Goal: Task Accomplishment & Management: Use online tool/utility

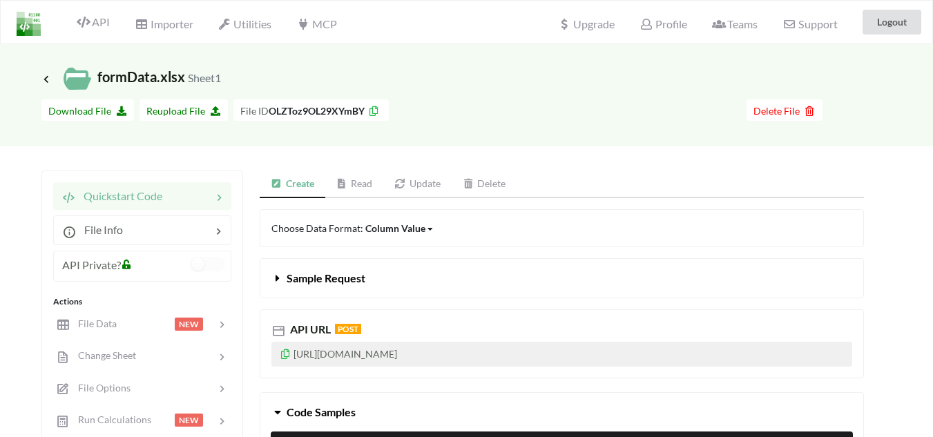
scroll to position [207, 0]
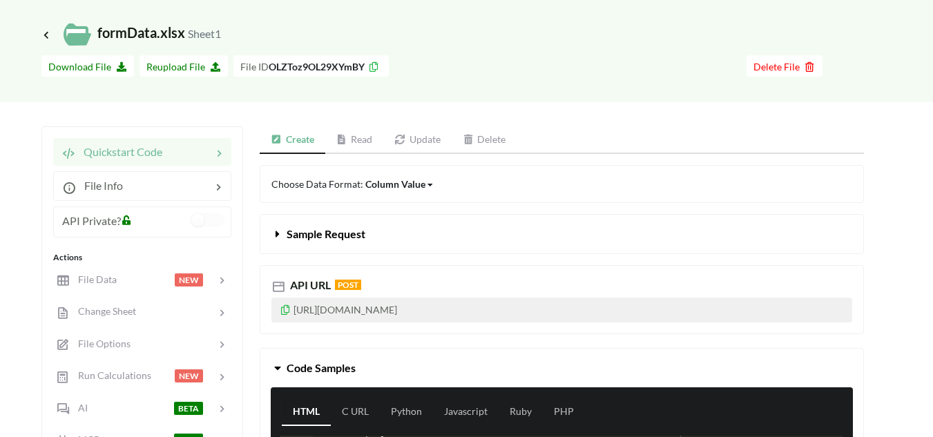
scroll to position [69, 0]
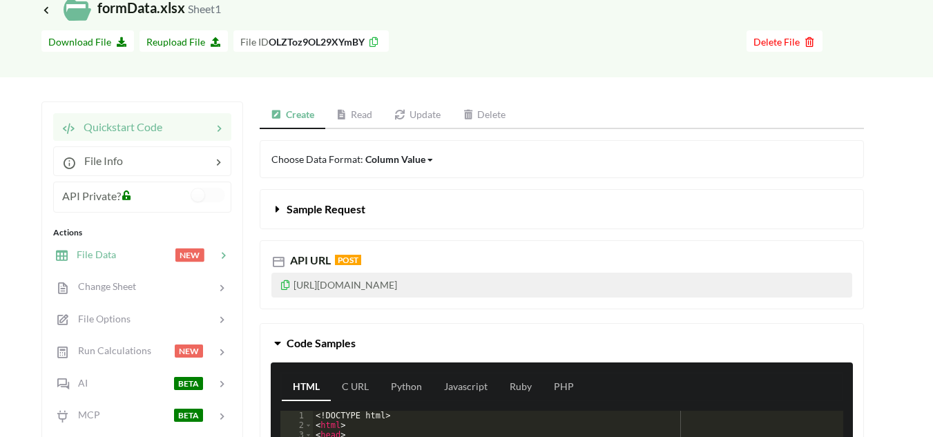
click at [134, 258] on div at bounding box center [145, 255] width 59 height 16
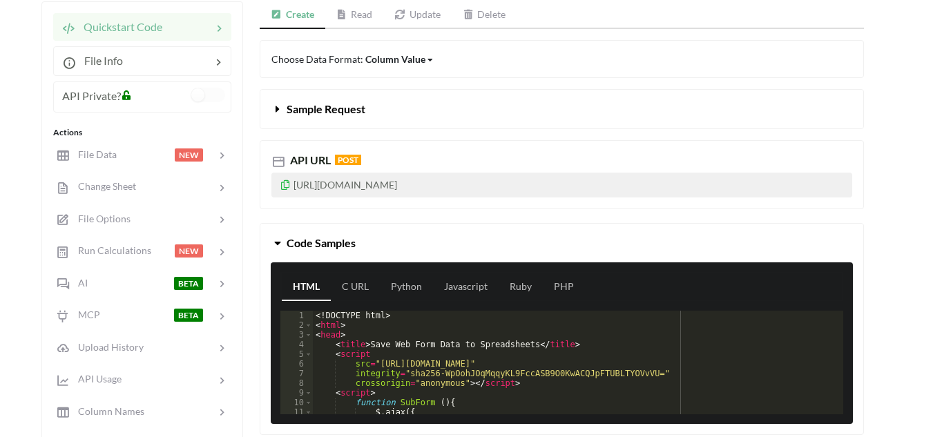
scroll to position [207, 0]
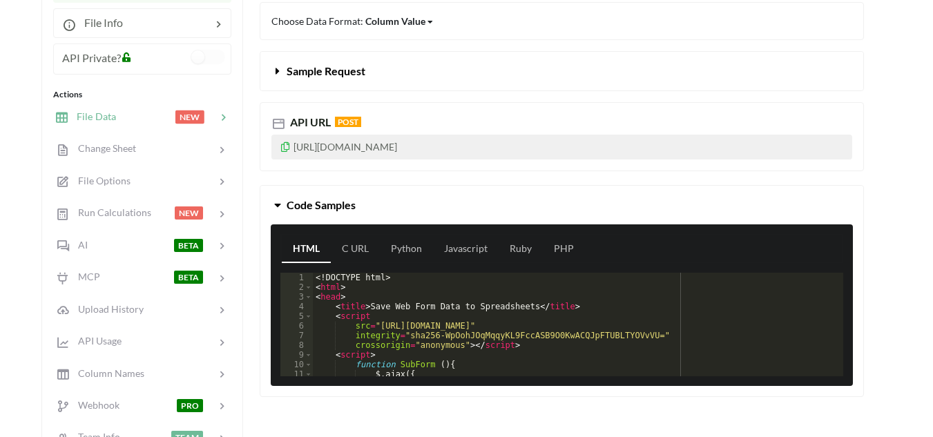
click at [170, 115] on div at bounding box center [145, 117] width 59 height 16
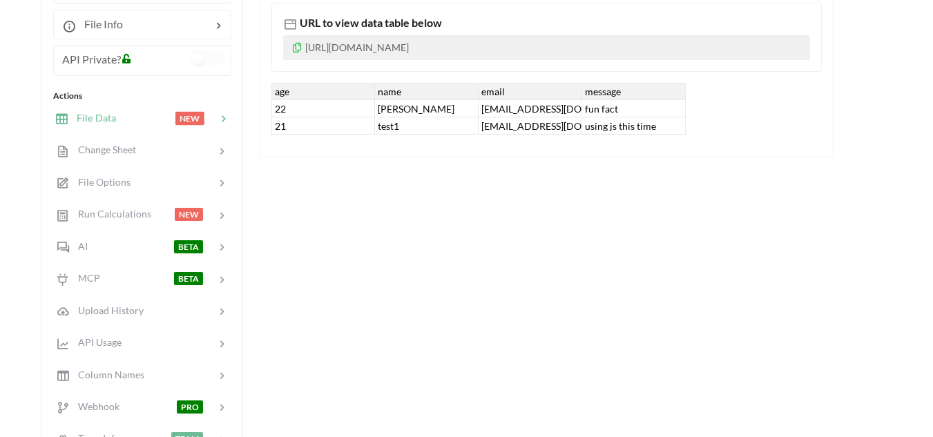
drag, startPoint x: 320, startPoint y: 175, endPoint x: 286, endPoint y: 177, distance: 33.9
click at [286, 177] on div "File Data URL to view data table below https://www.apispreadsheets.com/table/OL…" at bounding box center [562, 279] width 604 height 632
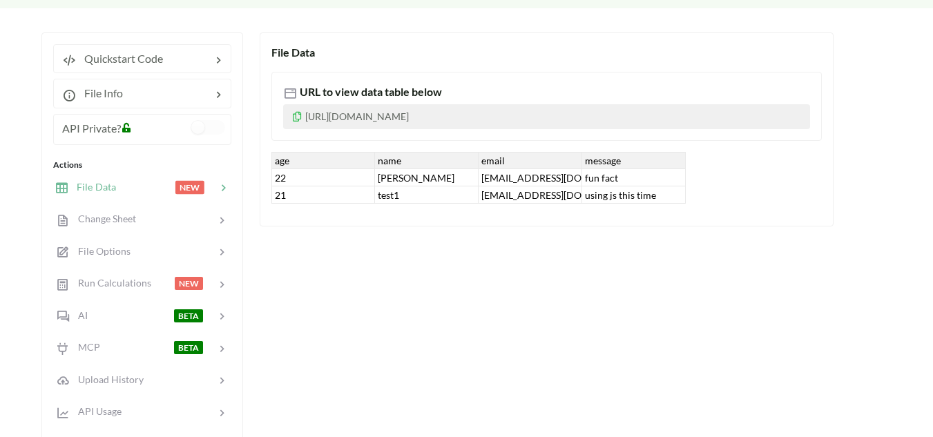
scroll to position [0, 0]
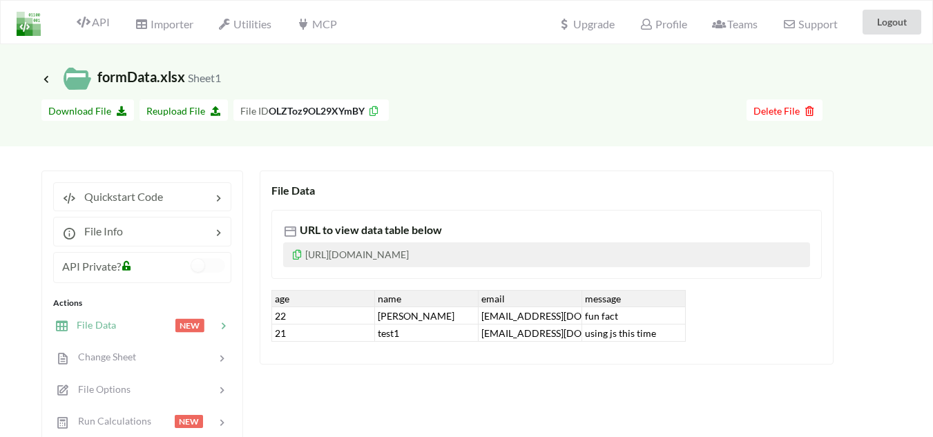
click at [454, 107] on div at bounding box center [568, 112] width 358 height 26
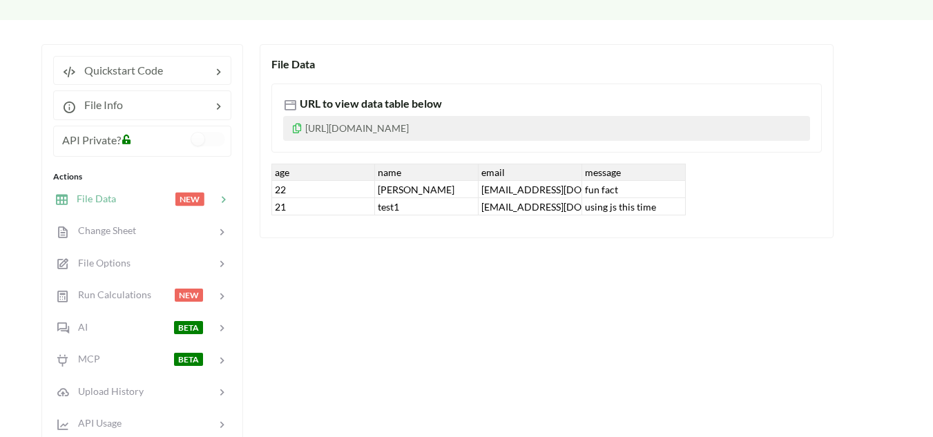
scroll to position [138, 0]
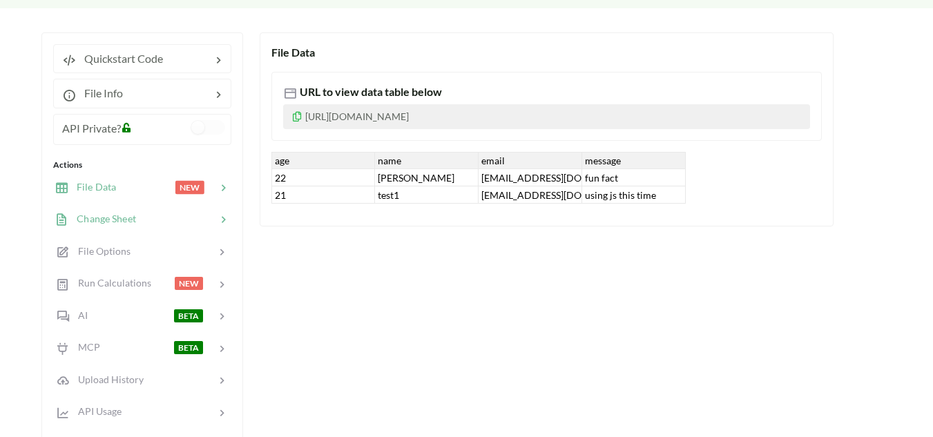
click at [150, 223] on div at bounding box center [176, 219] width 80 height 16
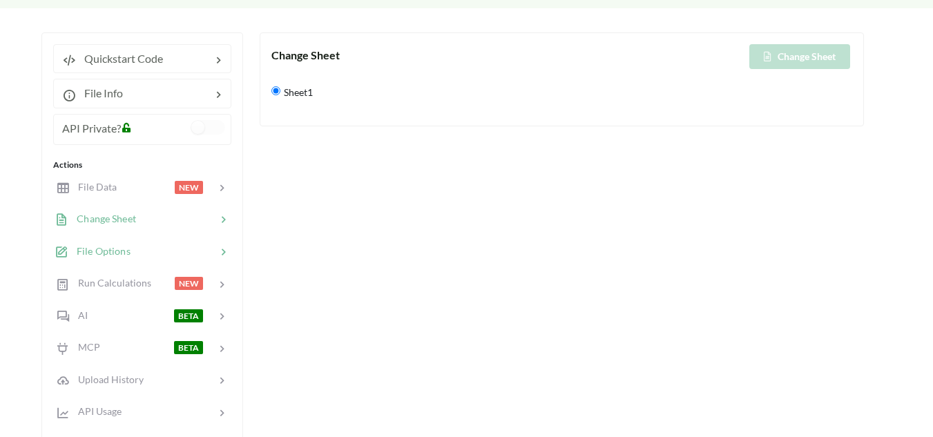
click at [158, 249] on div at bounding box center [173, 252] width 86 height 16
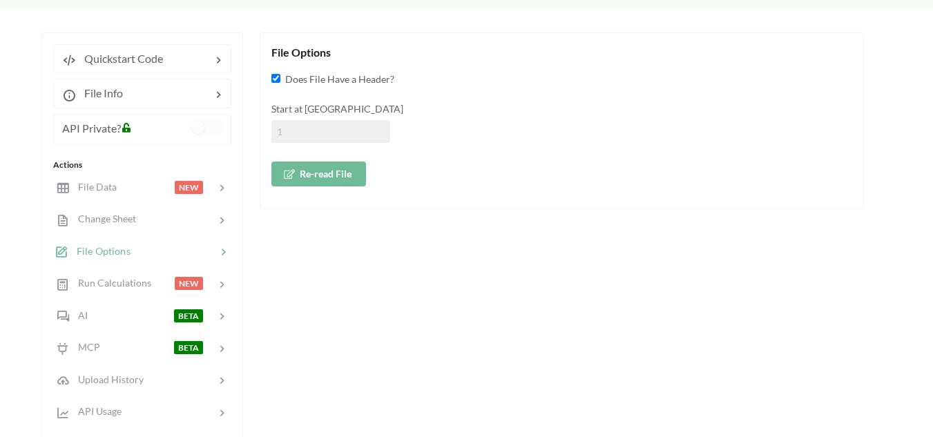
click at [302, 133] on input at bounding box center [330, 131] width 119 height 23
click at [134, 188] on div at bounding box center [145, 188] width 59 height 16
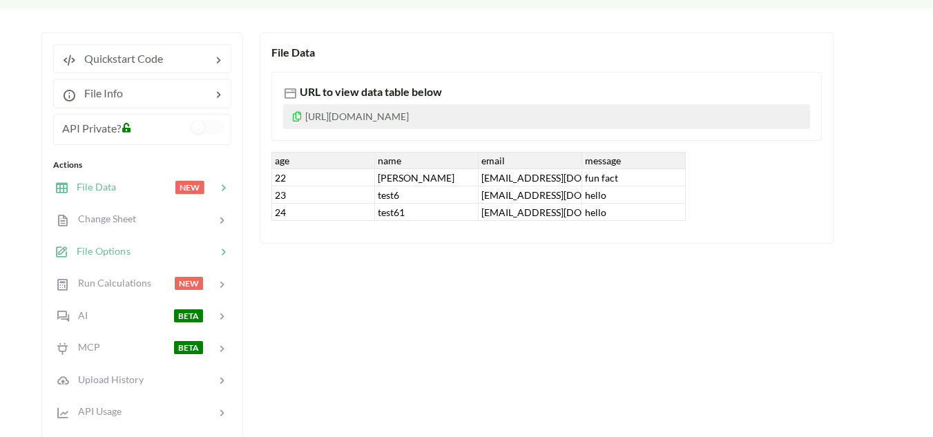
click at [153, 252] on div at bounding box center [173, 252] width 86 height 16
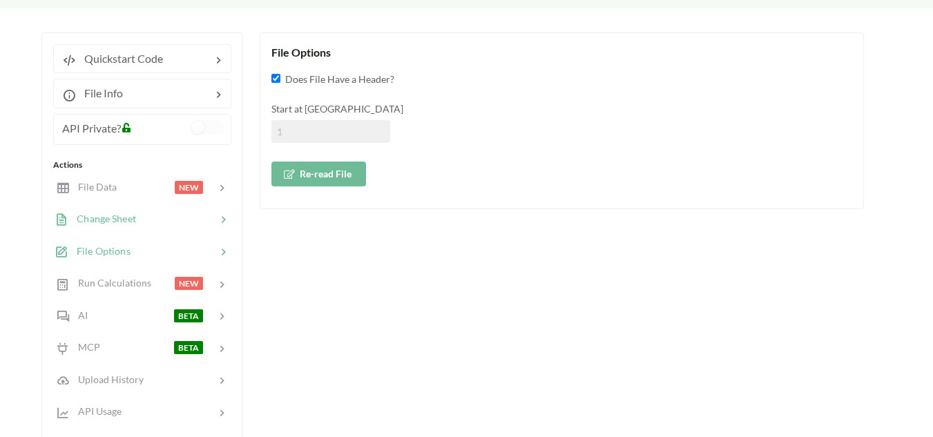
click at [159, 210] on div "Change Sheet" at bounding box center [142, 219] width 182 height 32
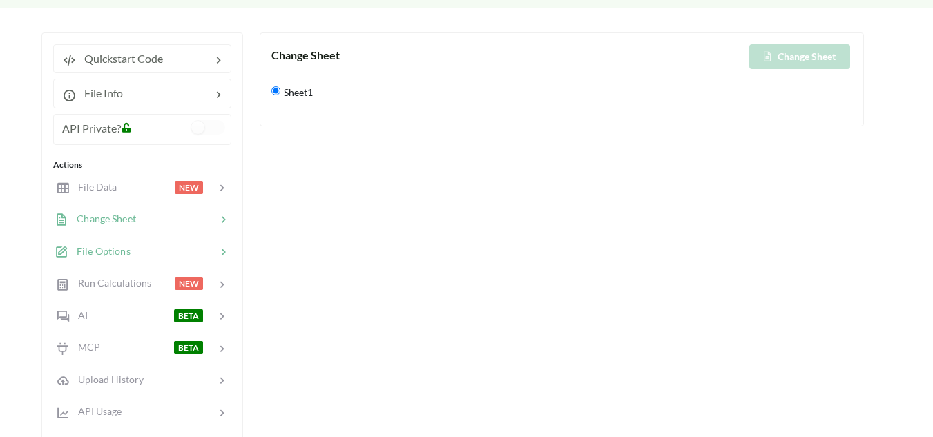
click at [164, 251] on div at bounding box center [173, 252] width 86 height 16
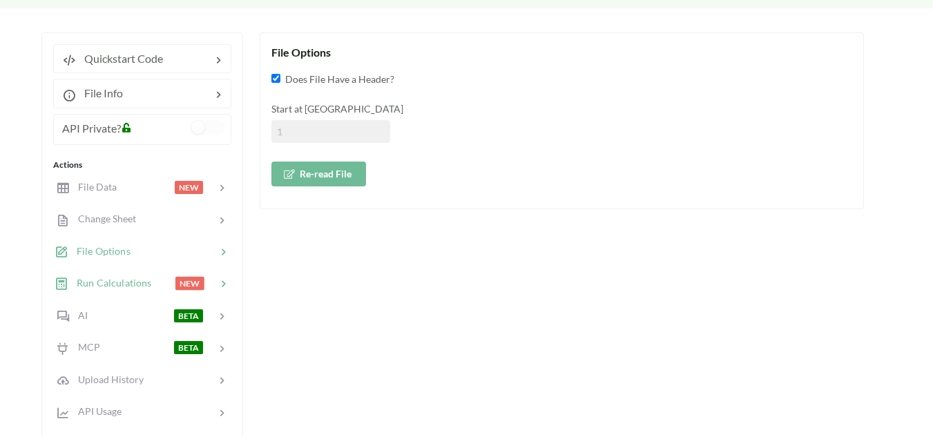
click at [148, 278] on span "Run Calculations" at bounding box center [109, 283] width 83 height 12
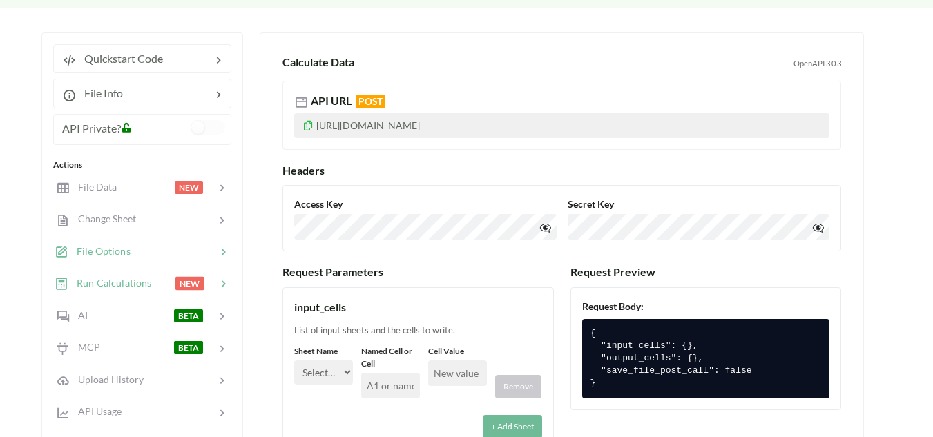
click at [163, 250] on div at bounding box center [173, 252] width 86 height 16
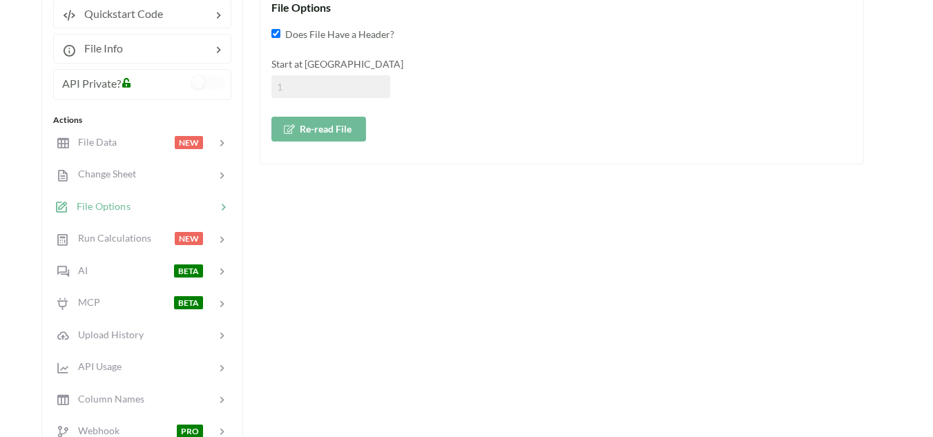
scroll to position [276, 0]
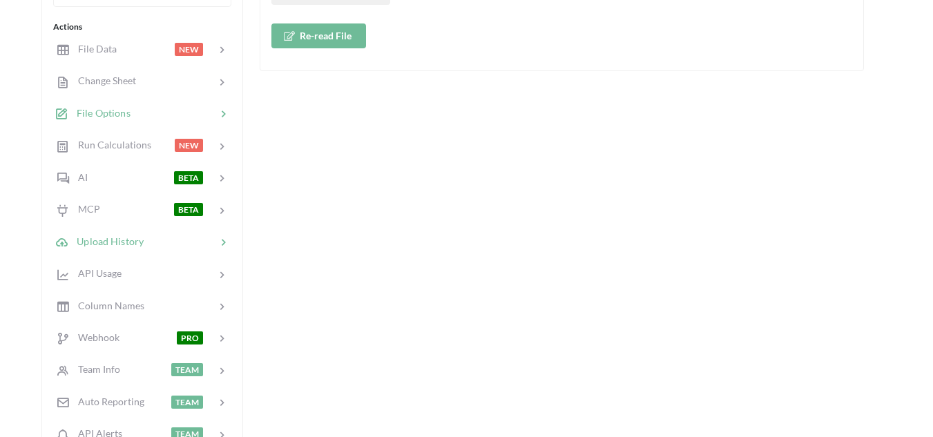
click at [161, 244] on div at bounding box center [180, 241] width 72 height 16
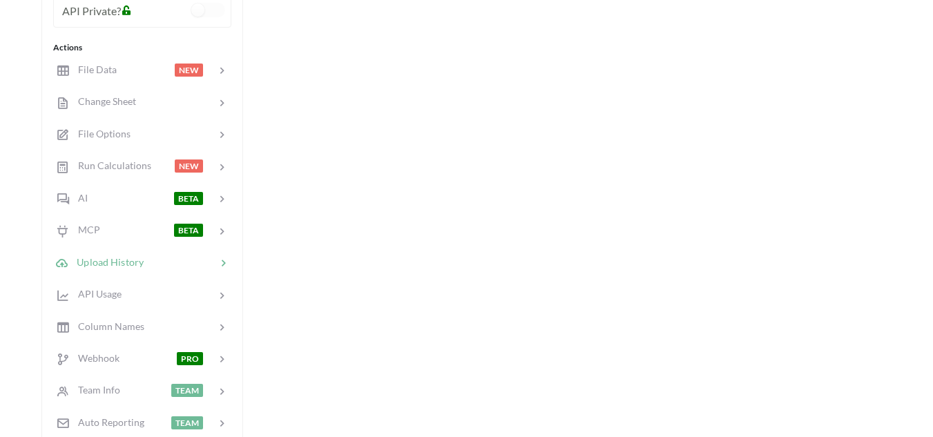
scroll to position [345, 0]
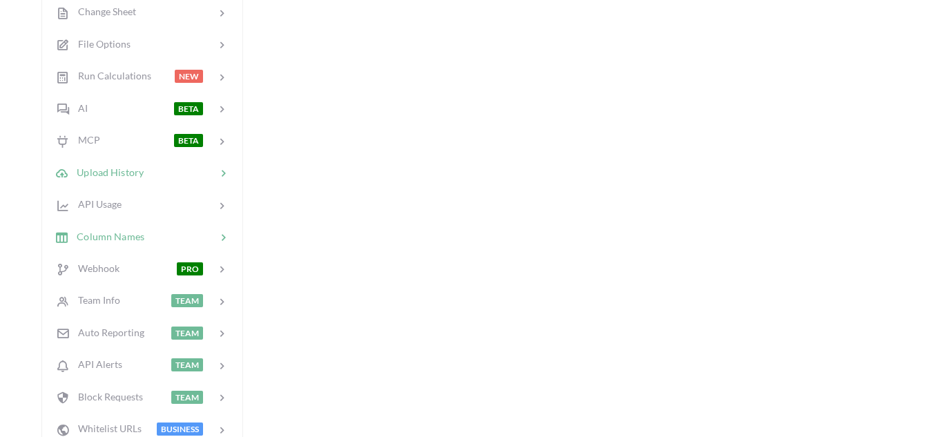
click at [159, 233] on div at bounding box center [180, 237] width 72 height 16
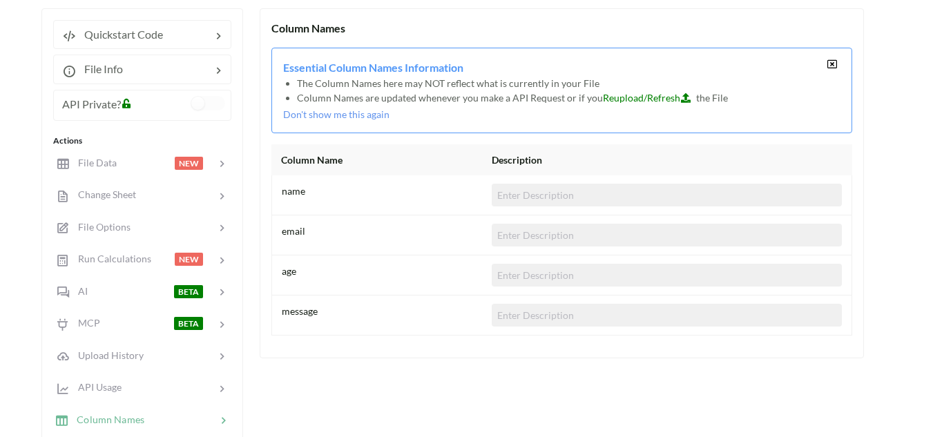
scroll to position [138, 0]
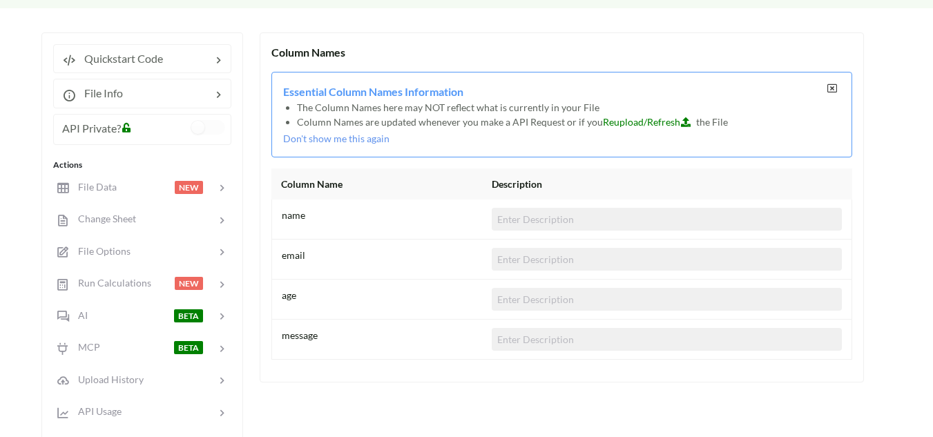
click at [827, 86] on icon at bounding box center [832, 89] width 12 height 10
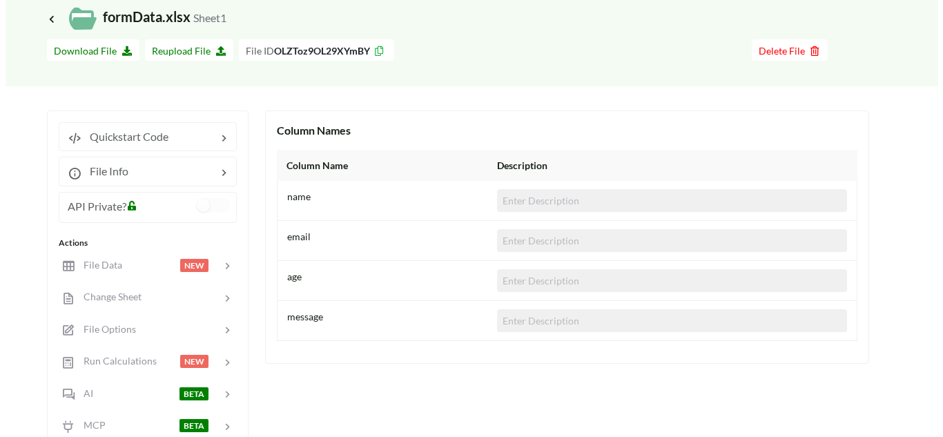
scroll to position [0, 0]
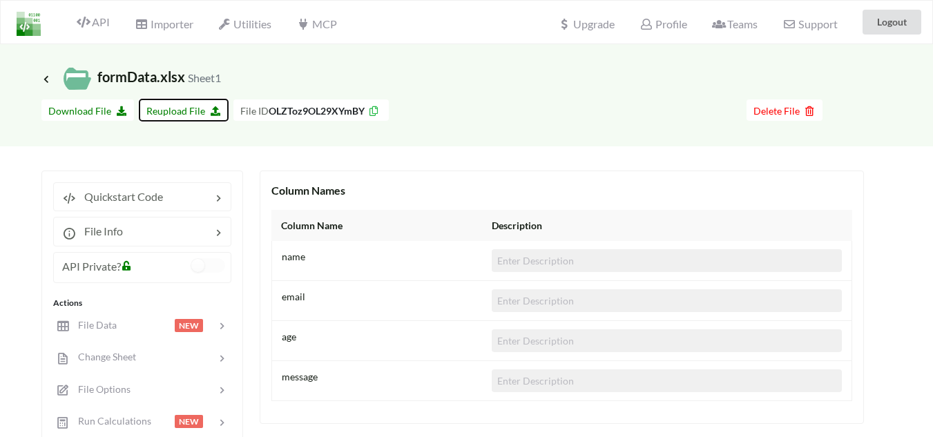
click at [166, 110] on span "Reupload File" at bounding box center [183, 111] width 75 height 12
type input "C:\fakepath\formData.xlsx"
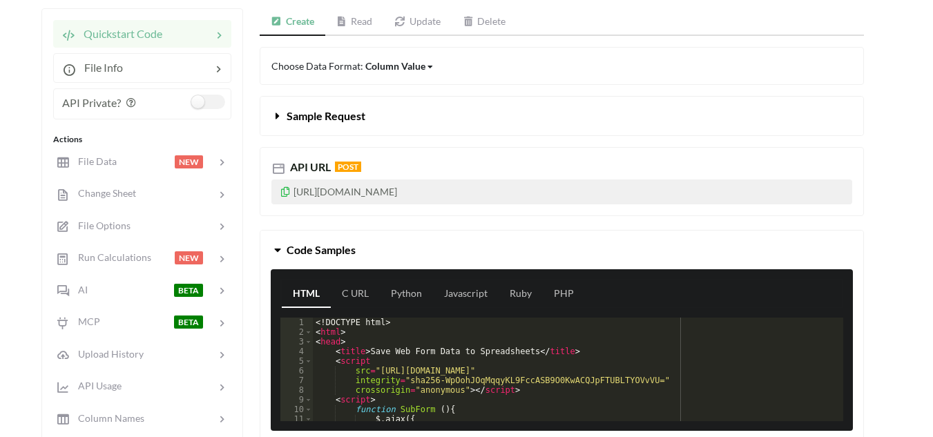
scroll to position [207, 0]
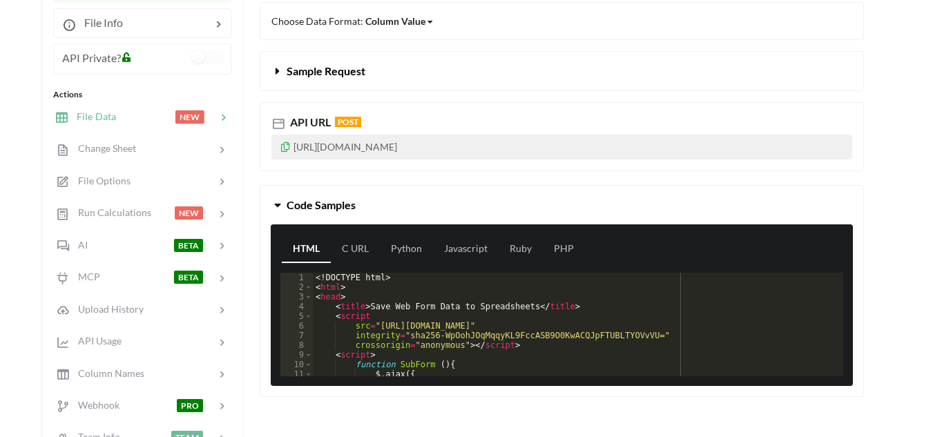
click at [144, 117] on div at bounding box center [145, 117] width 59 height 16
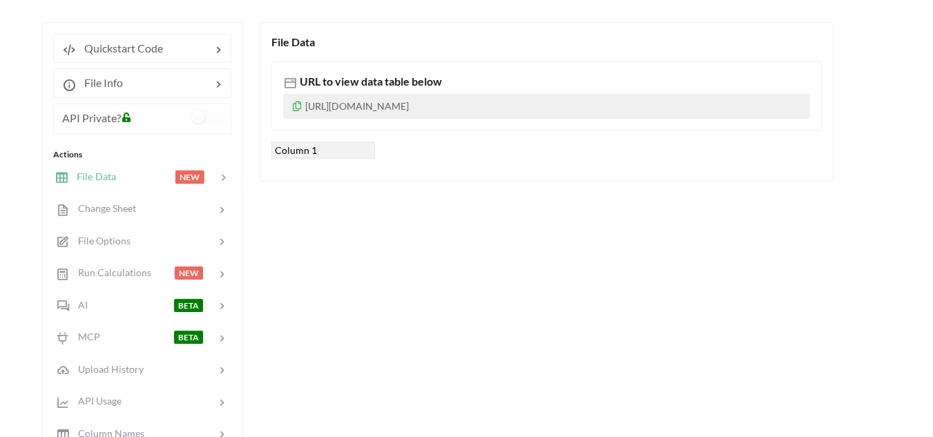
scroll to position [69, 0]
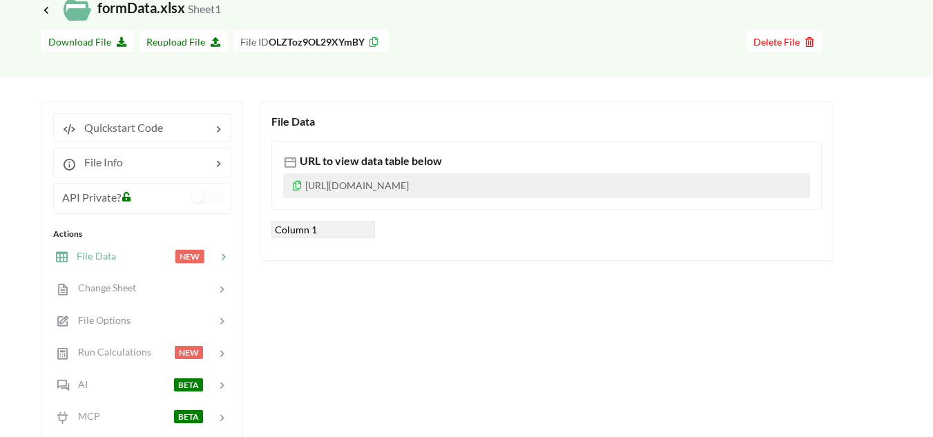
click at [131, 262] on div at bounding box center [145, 257] width 59 height 16
click at [133, 259] on div at bounding box center [145, 257] width 59 height 16
click at [140, 291] on div at bounding box center [176, 288] width 80 height 16
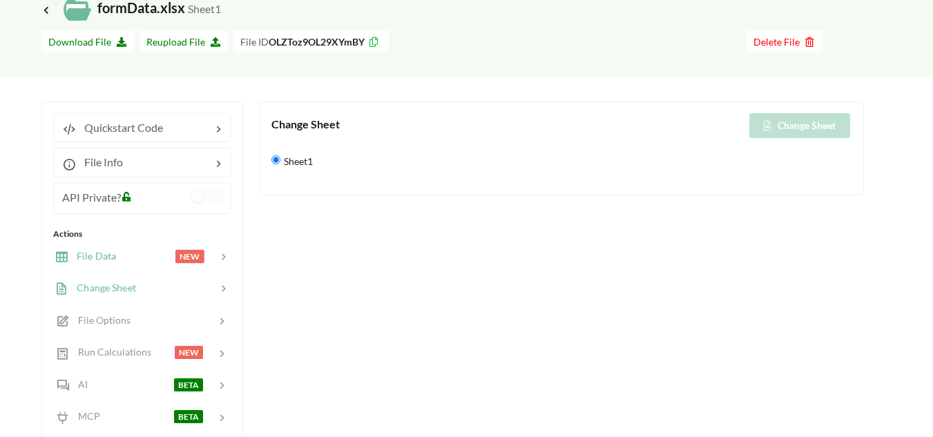
click at [144, 254] on div at bounding box center [145, 257] width 59 height 16
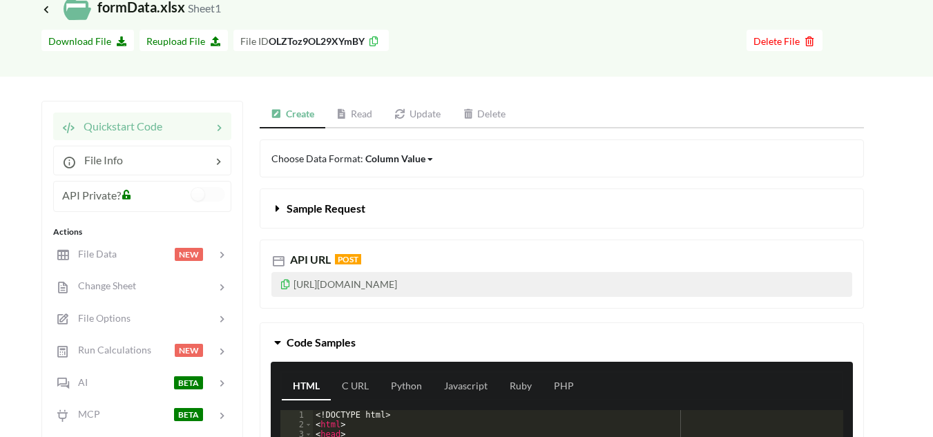
scroll to position [207, 0]
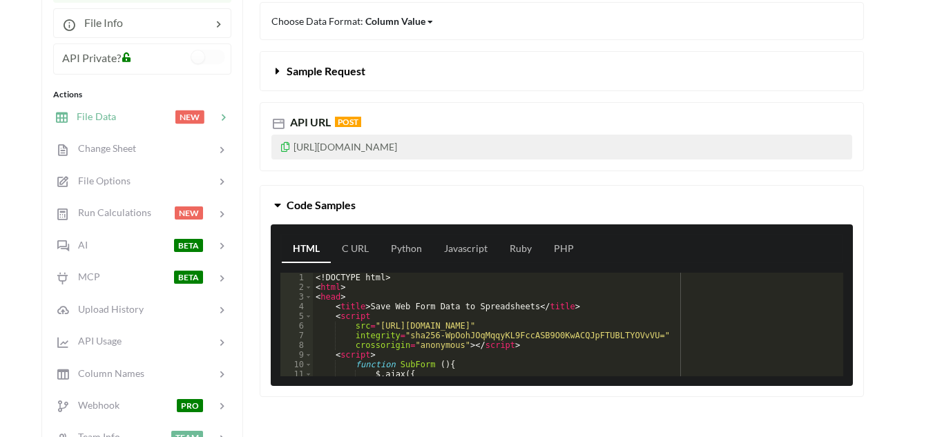
click at [144, 113] on div at bounding box center [145, 117] width 59 height 16
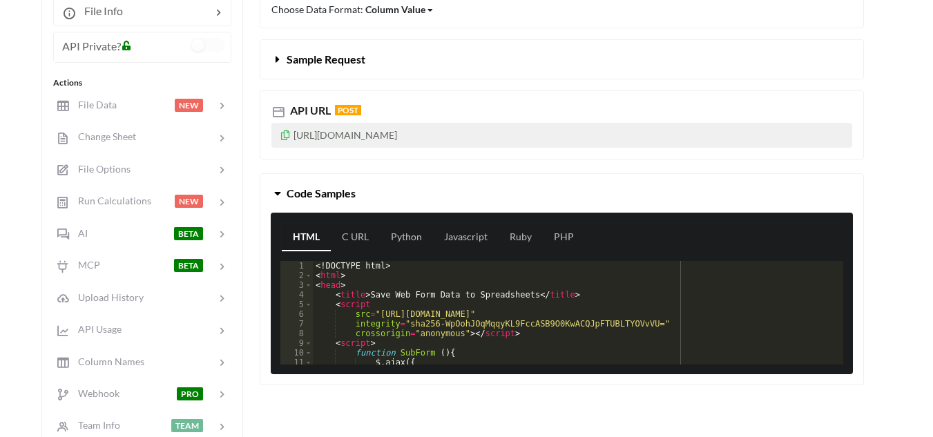
scroll to position [276, 0]
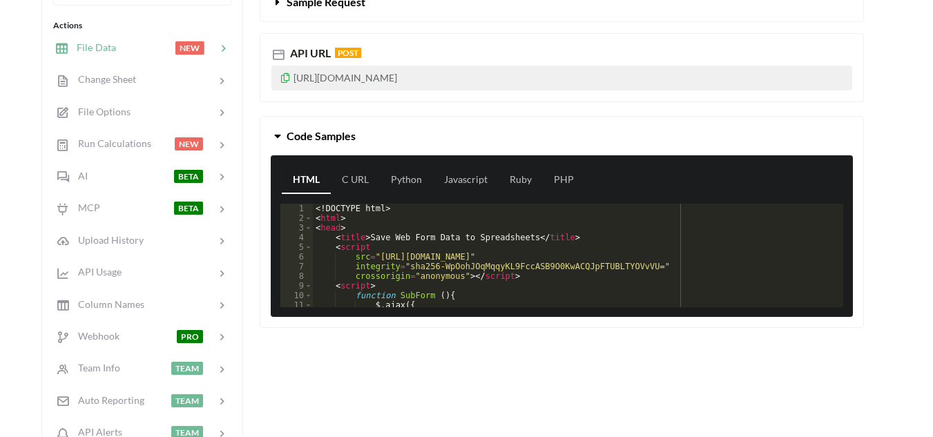
click at [132, 59] on div "File Data NEW" at bounding box center [142, 47] width 182 height 32
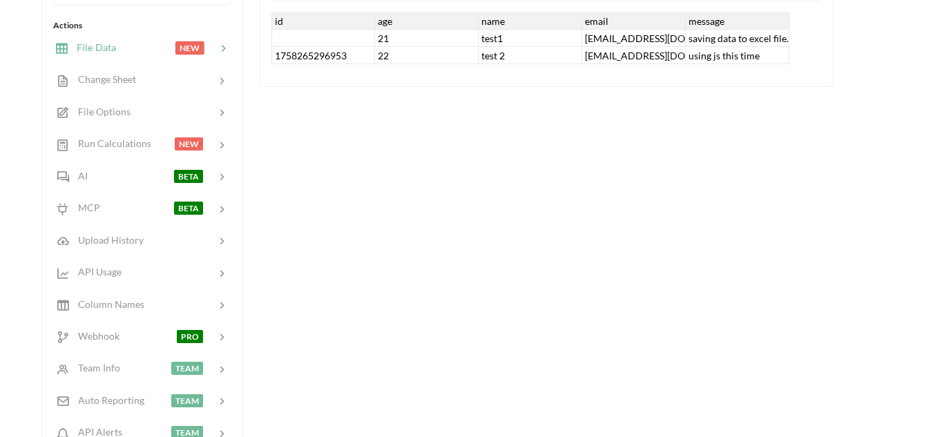
scroll to position [209, 0]
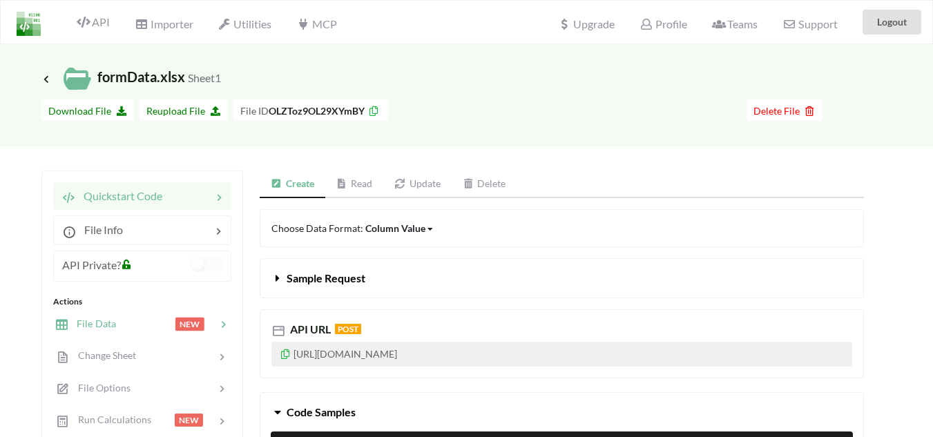
click at [151, 322] on div at bounding box center [145, 324] width 59 height 16
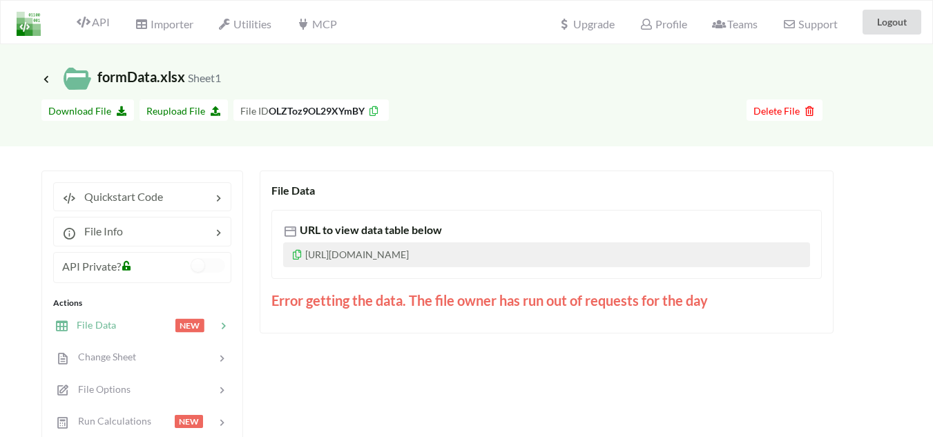
scroll to position [69, 0]
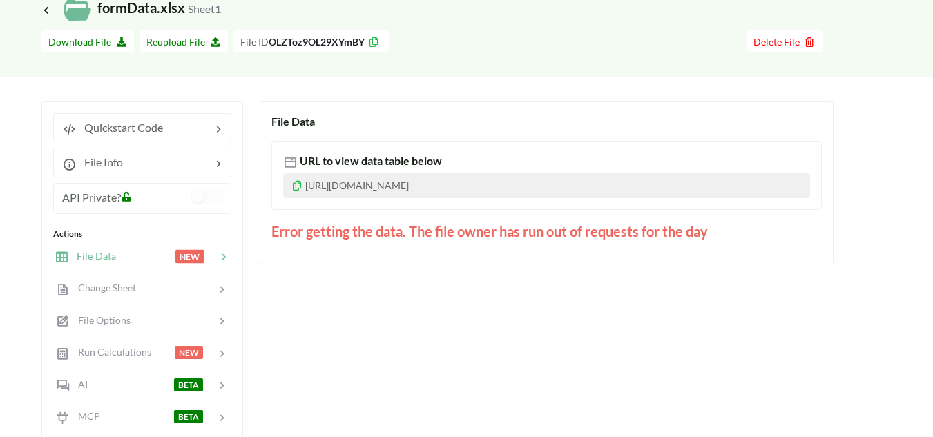
click at [147, 254] on div at bounding box center [145, 257] width 59 height 16
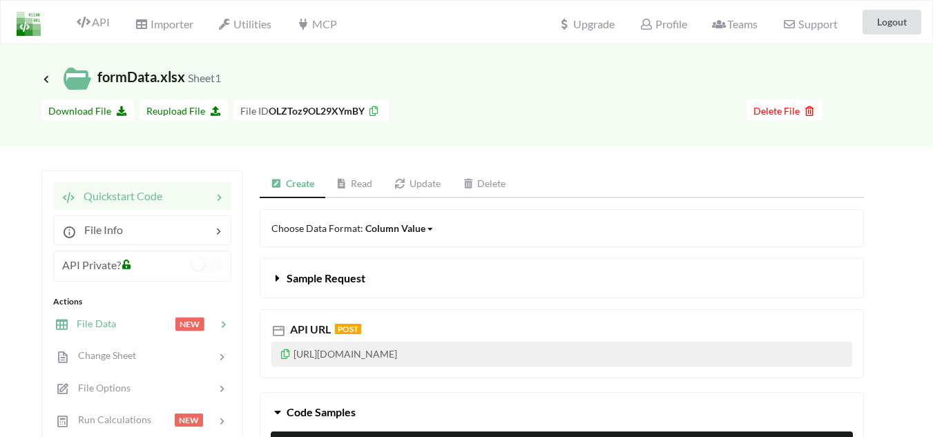
click at [152, 325] on div at bounding box center [145, 324] width 59 height 16
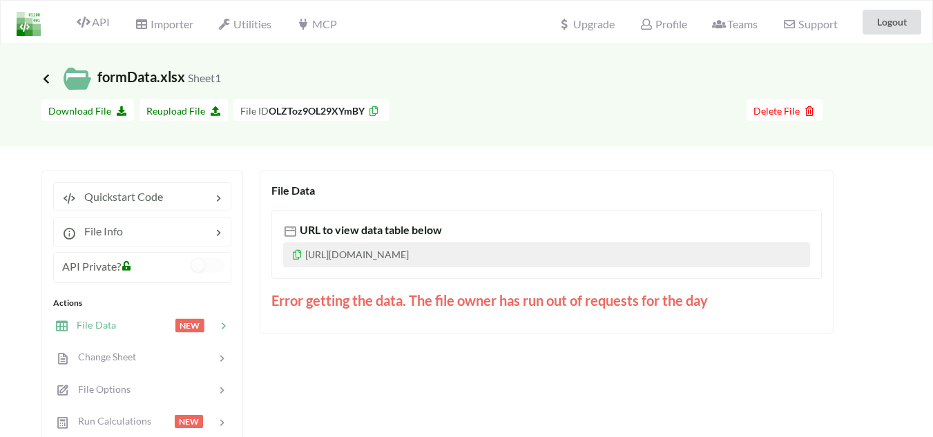
click at [46, 76] on icon at bounding box center [46, 78] width 12 height 11
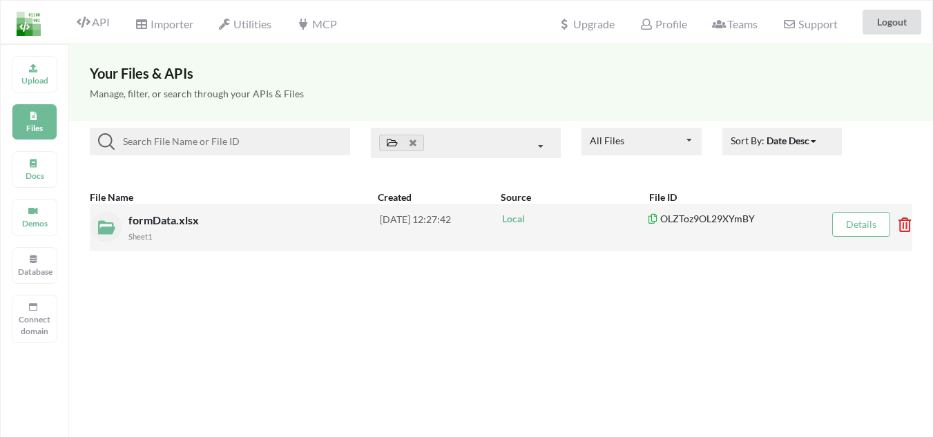
click at [244, 233] on div "Sheet1" at bounding box center [253, 236] width 251 height 14
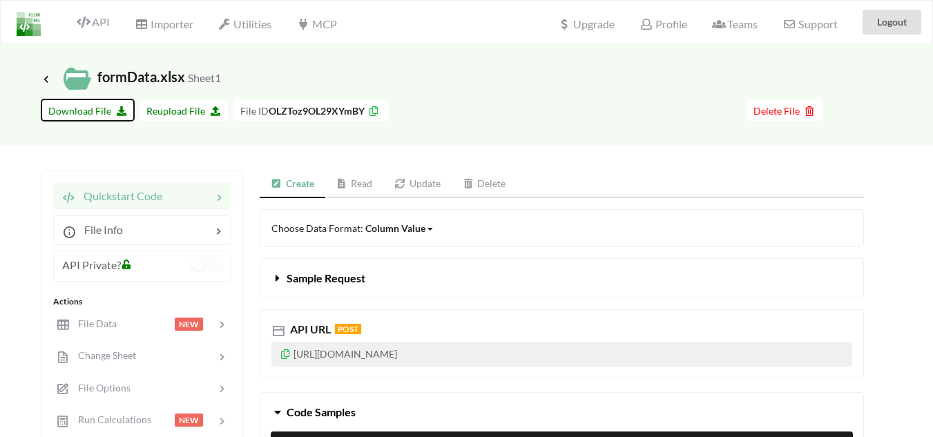
click at [86, 111] on span "Download File" at bounding box center [87, 111] width 79 height 12
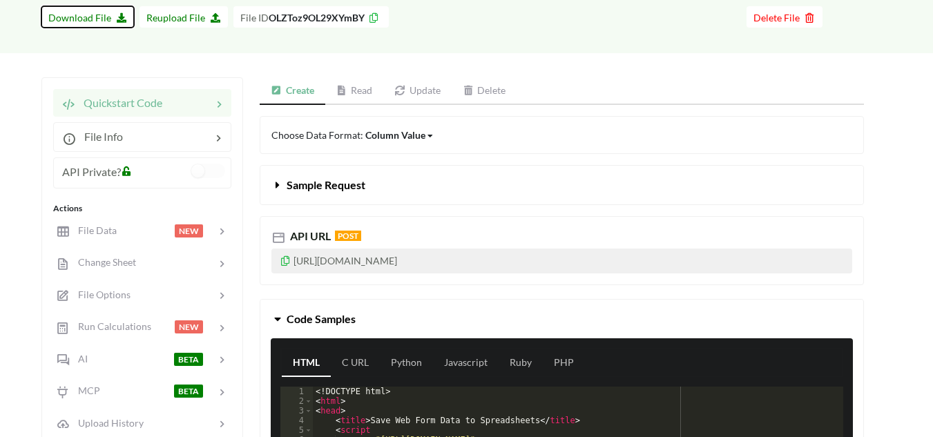
scroll to position [69, 0]
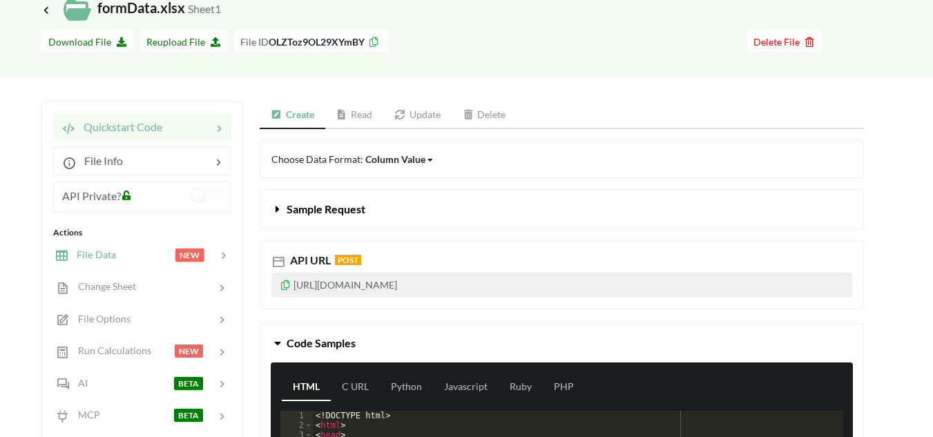
click at [141, 253] on div at bounding box center [145, 255] width 59 height 16
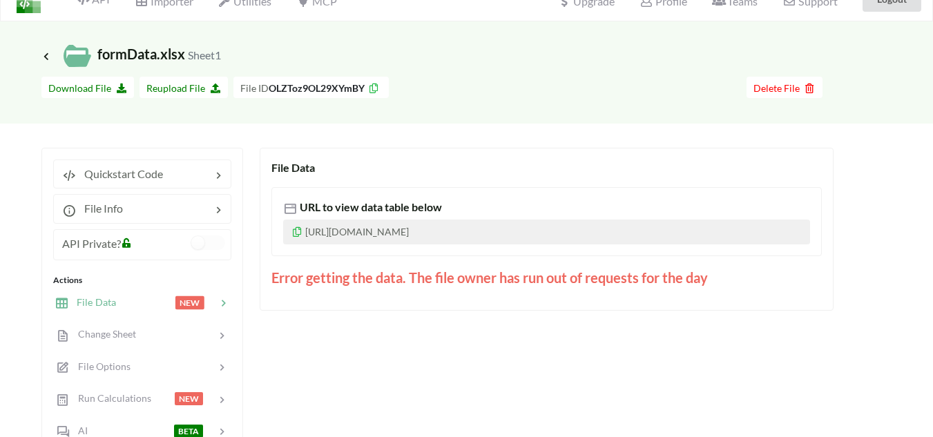
scroll to position [0, 0]
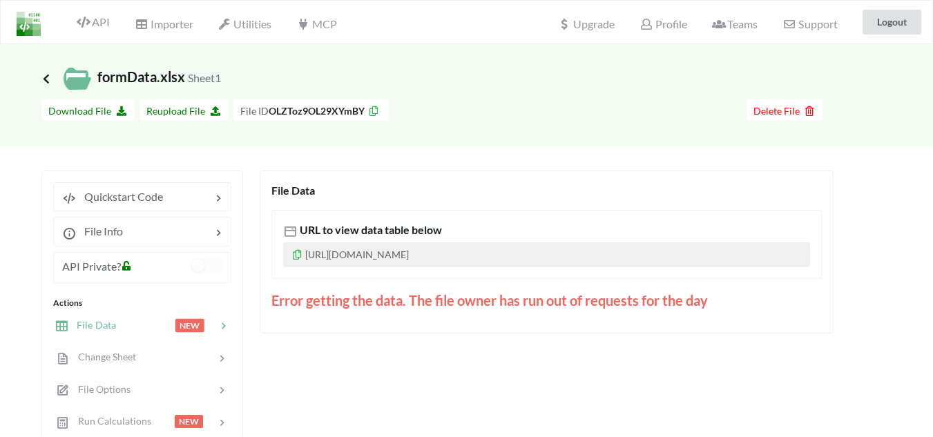
click at [46, 79] on icon at bounding box center [46, 78] width 12 height 11
